Goal: Information Seeking & Learning: Learn about a topic

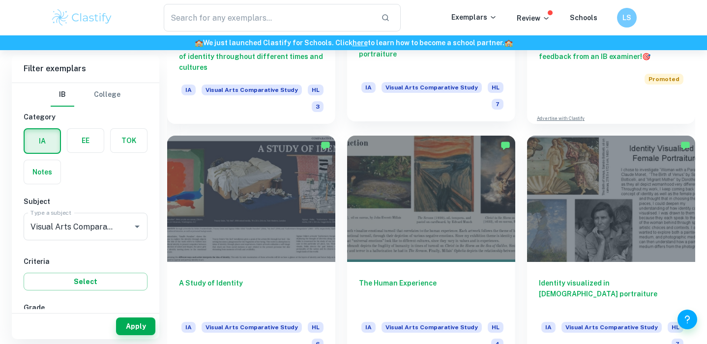
scroll to position [385, 0]
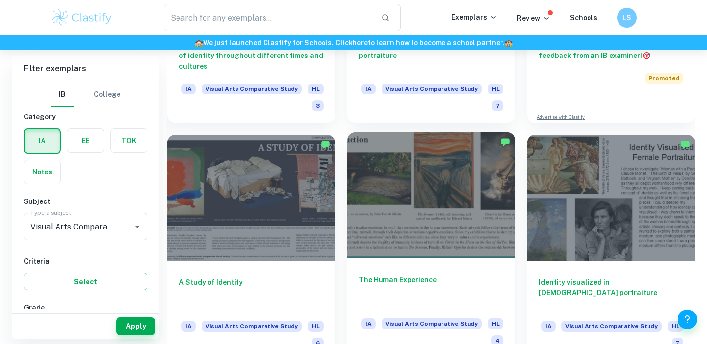
click at [395, 289] on h6 "The Human Experience" at bounding box center [431, 290] width 145 height 32
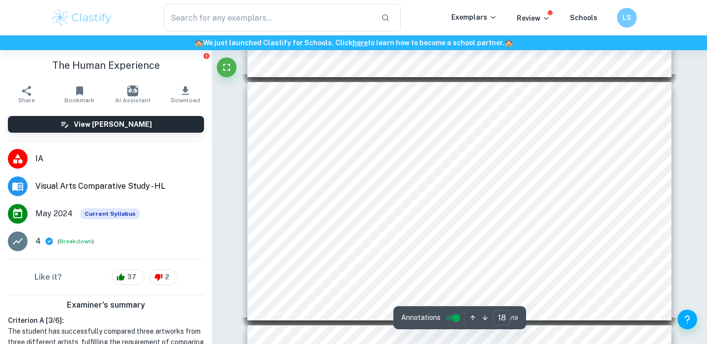
scroll to position [4414, 0]
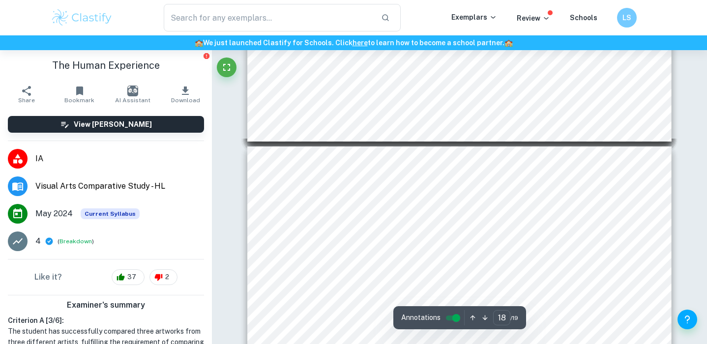
type input "19"
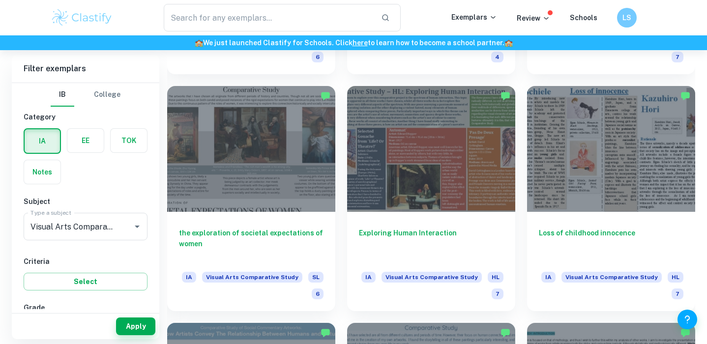
scroll to position [670, 0]
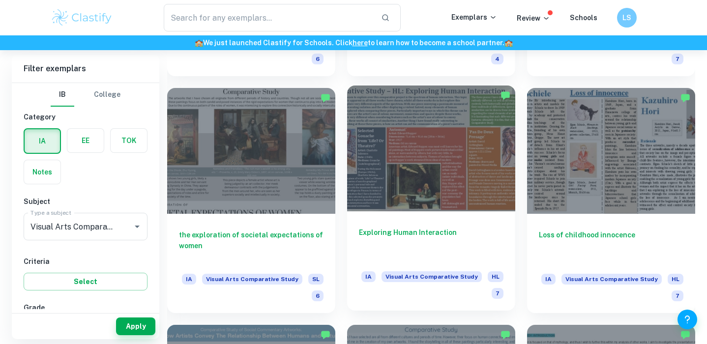
click at [433, 175] on div at bounding box center [431, 149] width 168 height 126
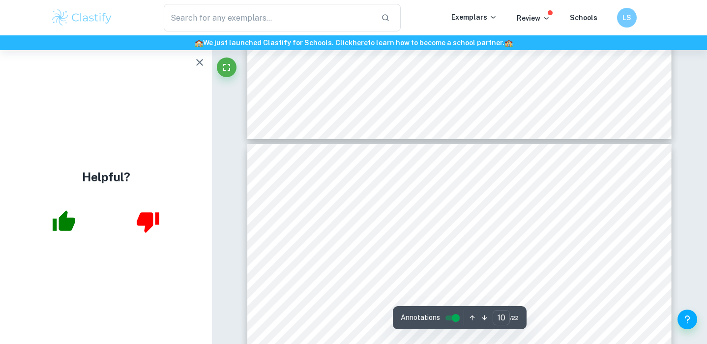
scroll to position [2261, 0]
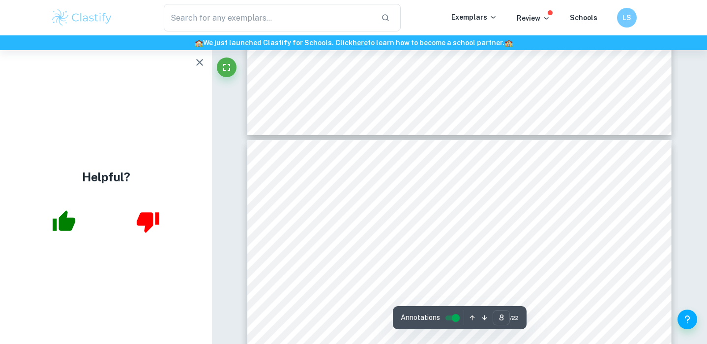
type input "7"
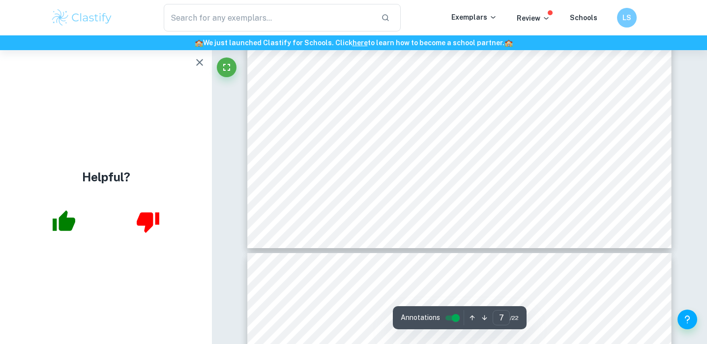
scroll to position [1571, 0]
